Goal: Complete application form

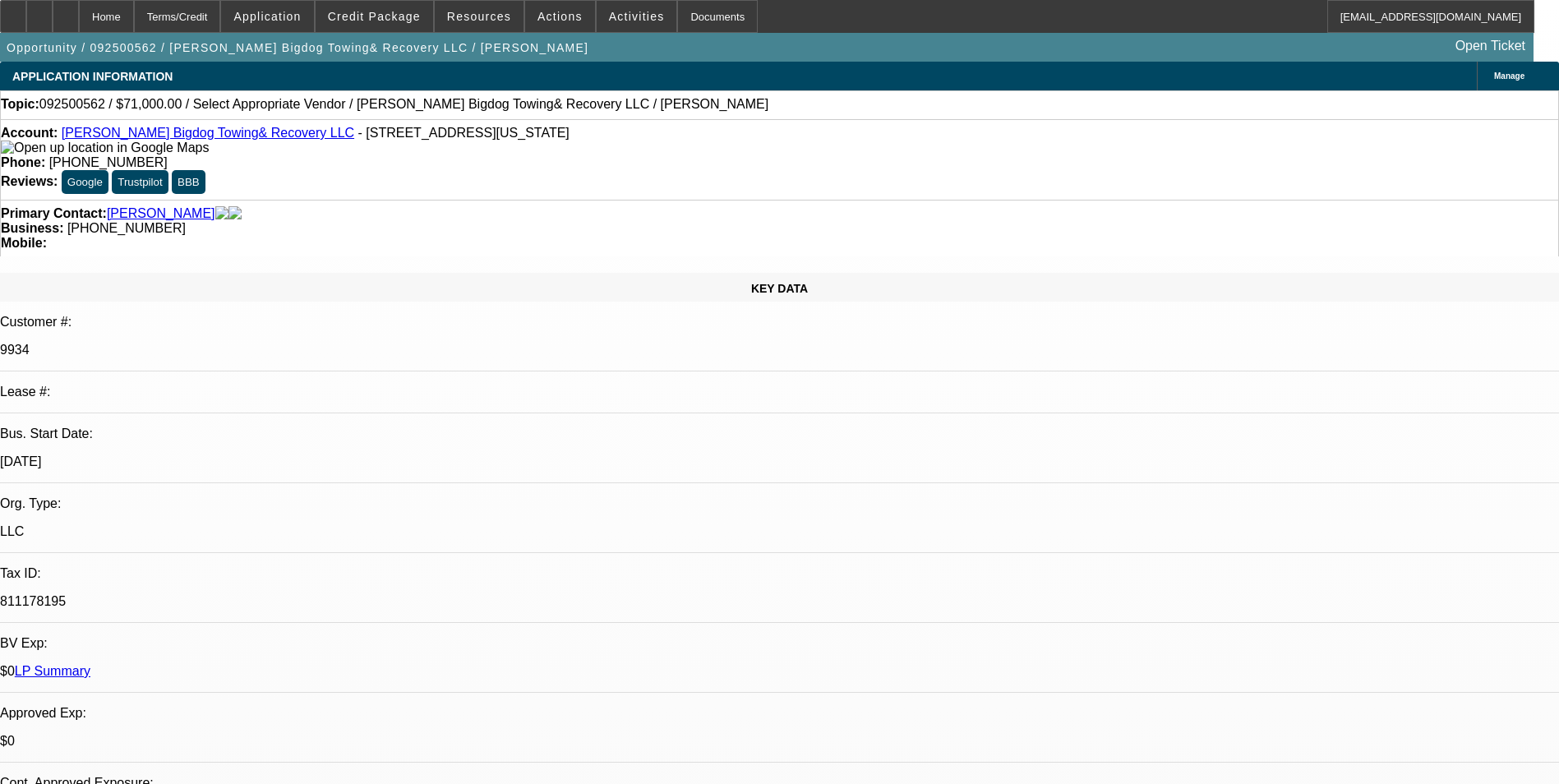
select select "0"
select select "2"
select select "0.1"
select select "4"
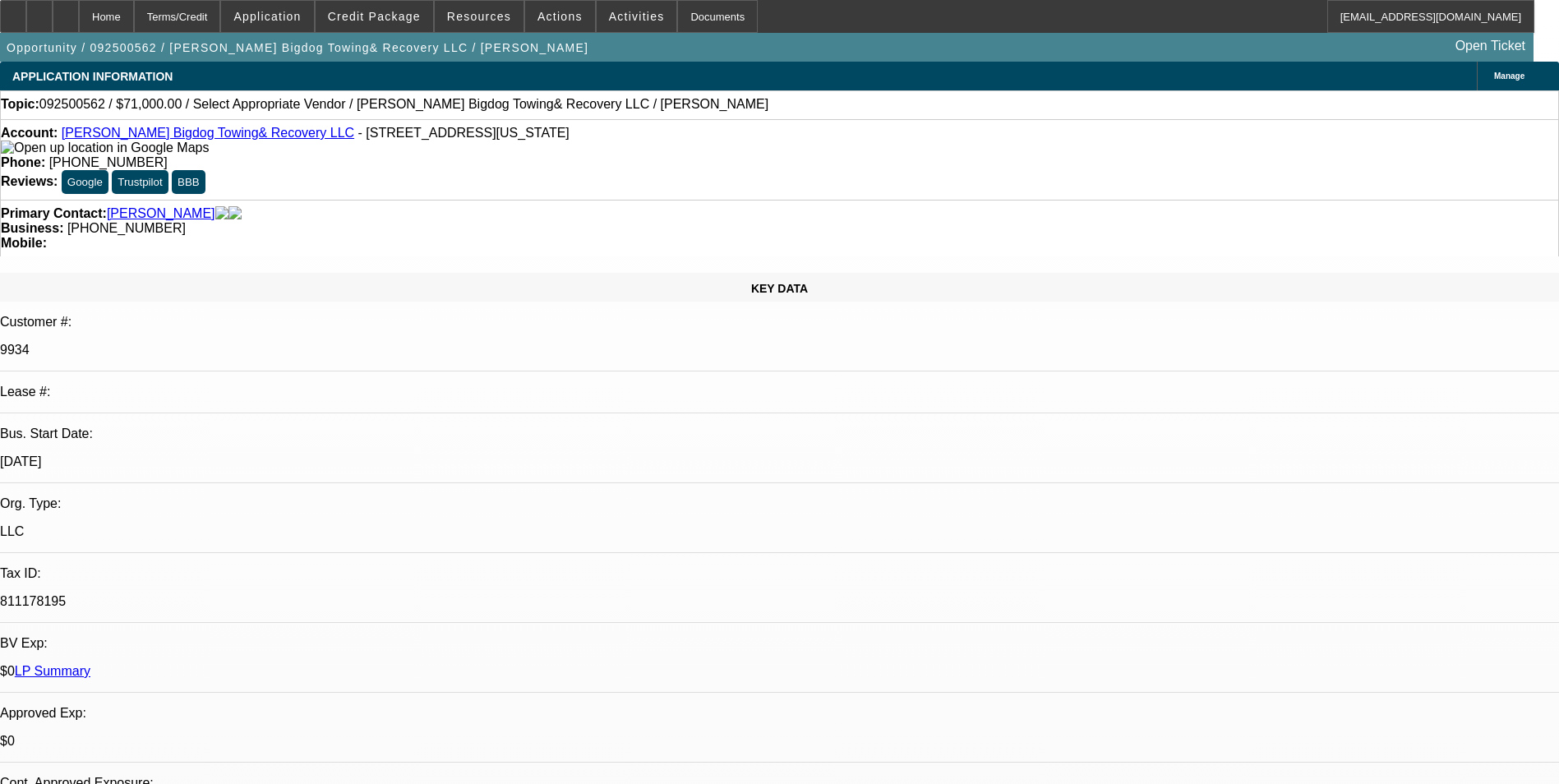
scroll to position [247, 0]
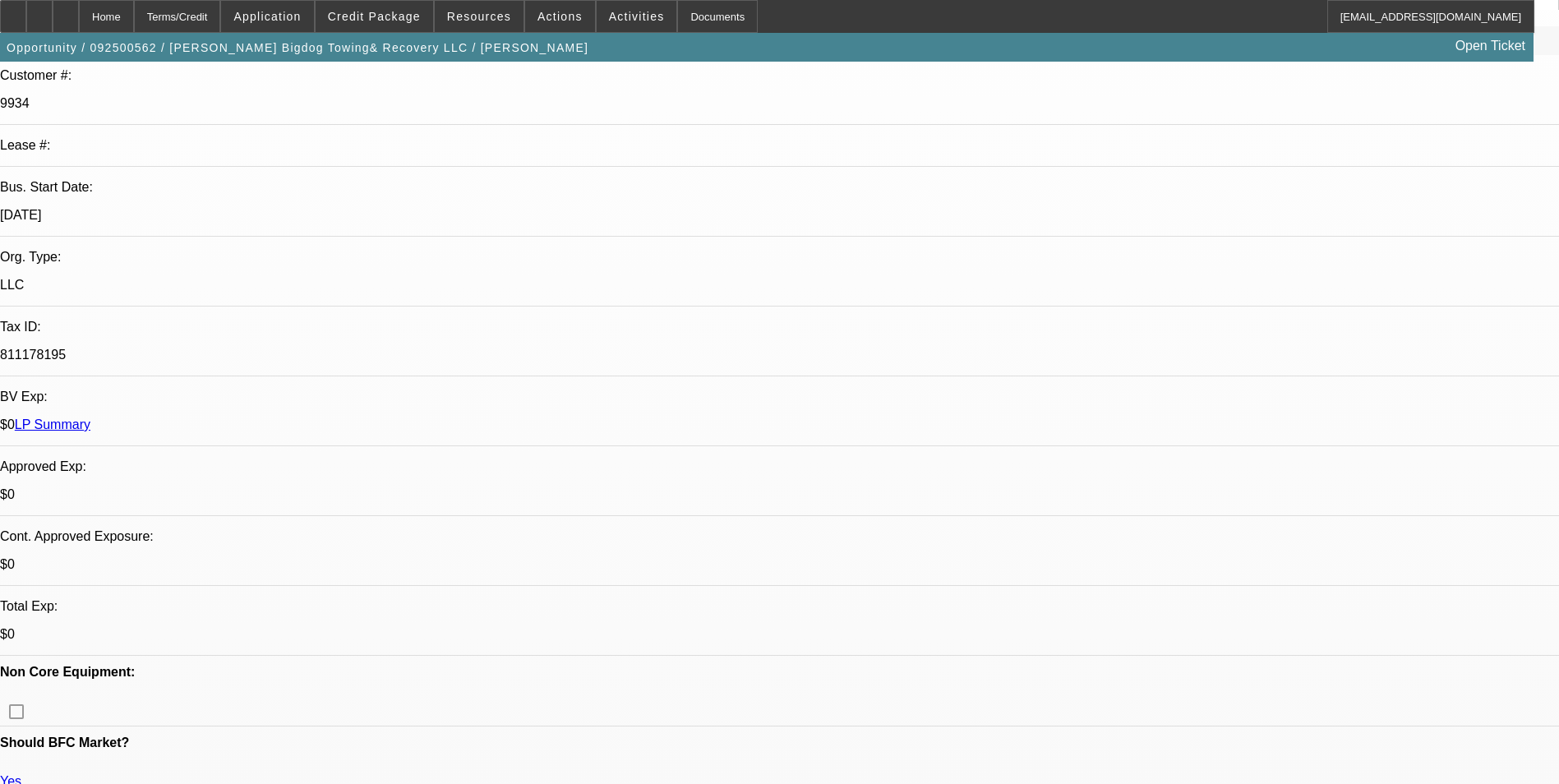
radio input "false"
radio input "true"
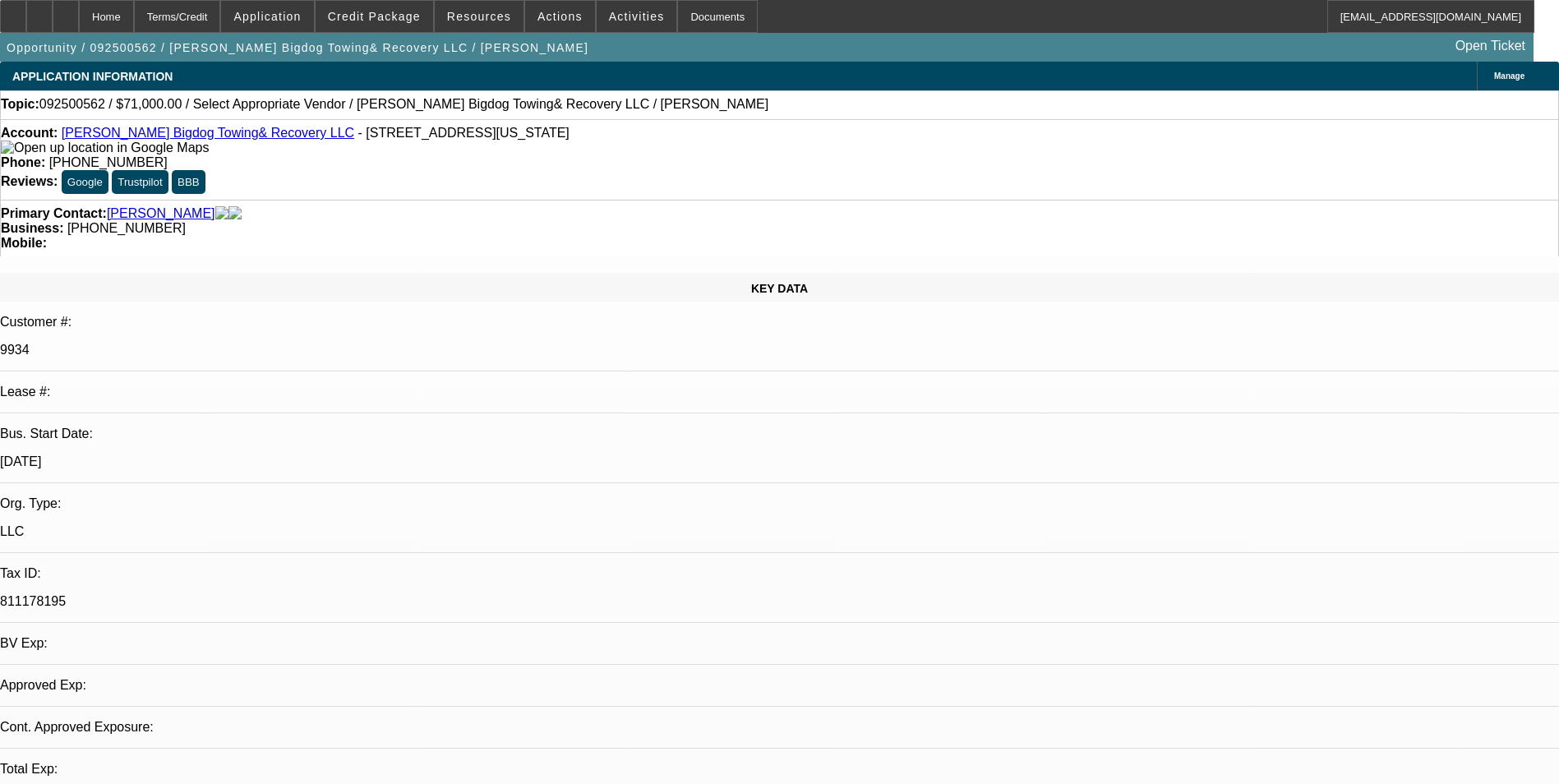
select select "0"
select select "2"
select select "0.1"
select select "1"
select select "2"
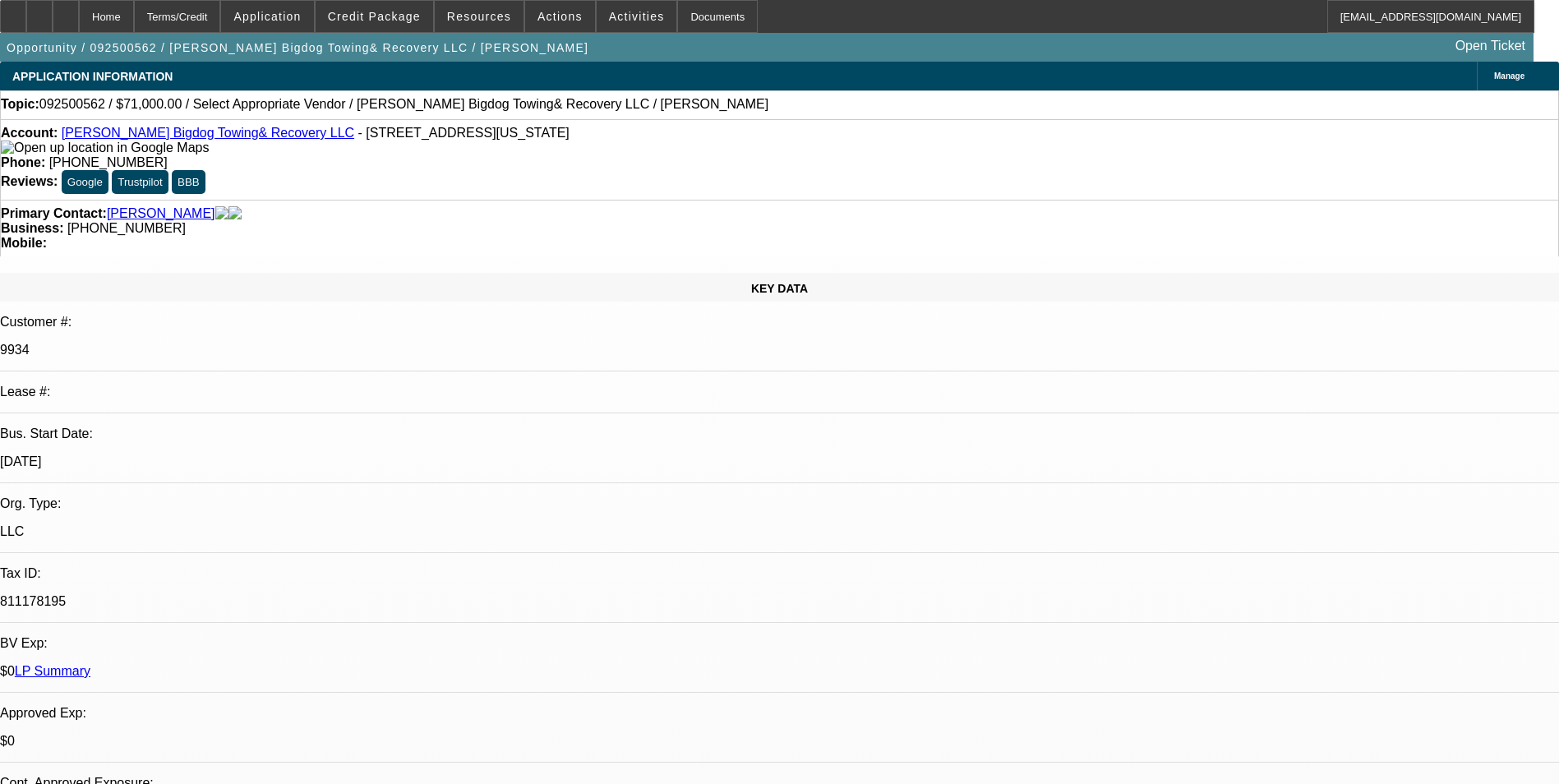
select select "4"
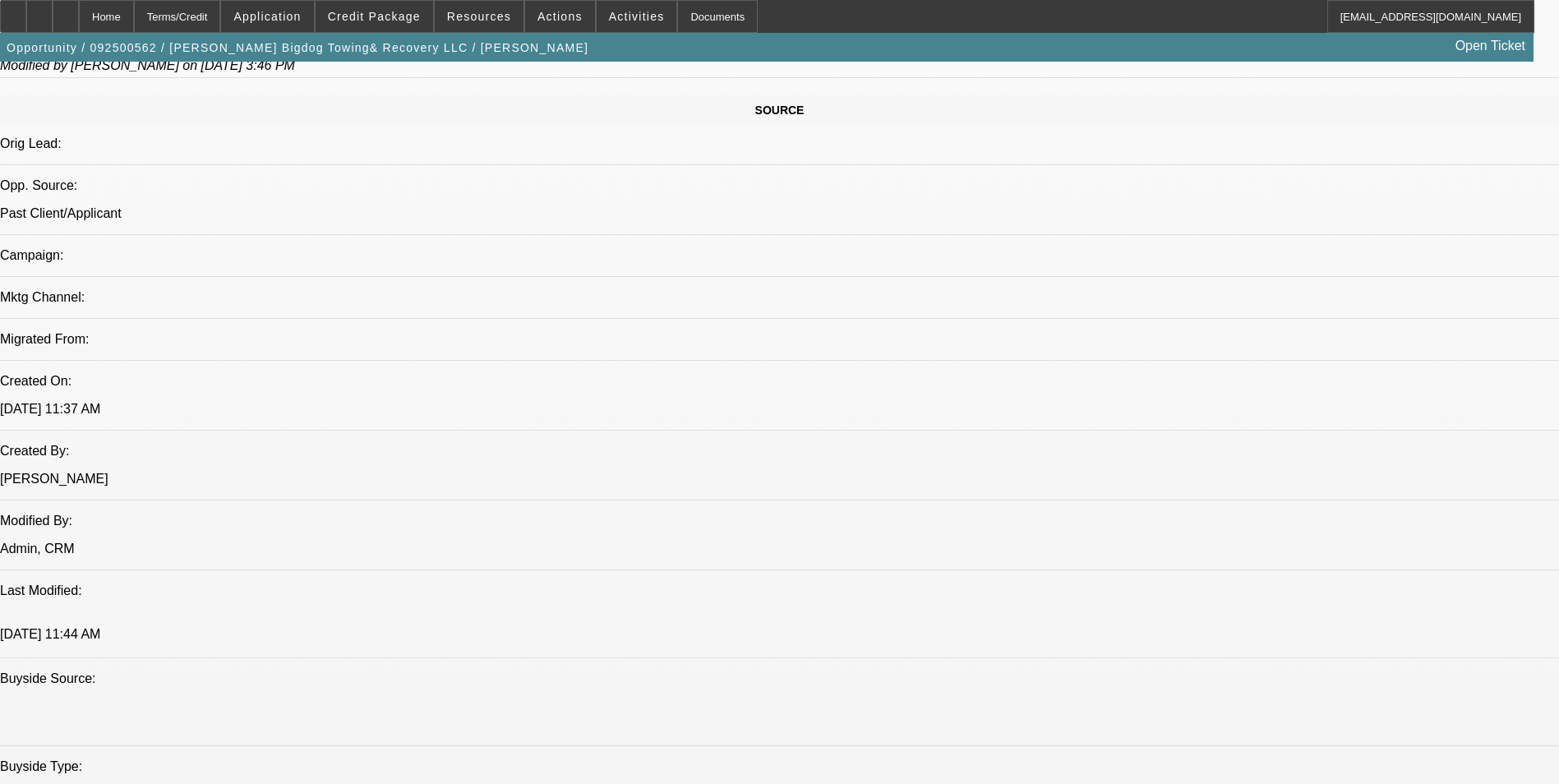
scroll to position [904, 0]
